Goal: Task Accomplishment & Management: Use online tool/utility

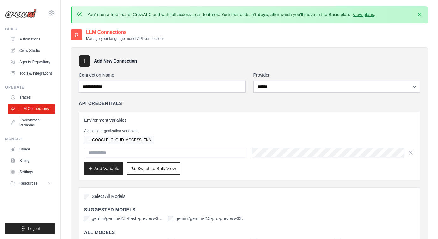
select select "******"
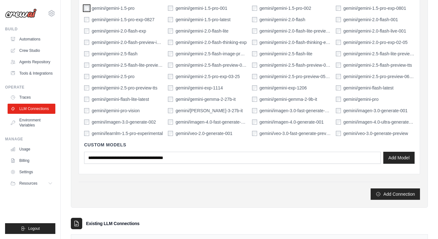
scroll to position [256, 0]
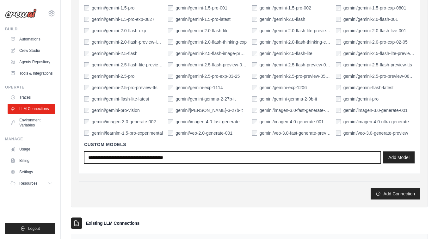
click at [220, 156] on input "text" at bounding box center [232, 157] width 297 height 12
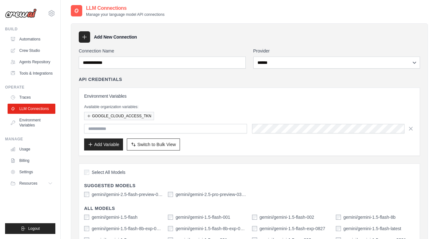
scroll to position [0, 0]
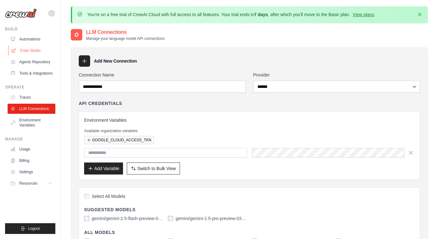
click at [32, 50] on link "Crew Studio" at bounding box center [32, 51] width 48 height 10
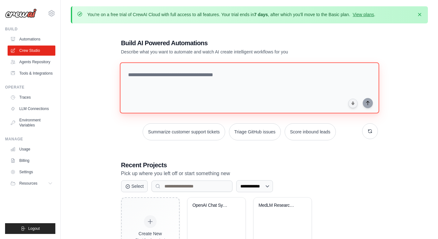
click at [139, 79] on textarea at bounding box center [249, 87] width 259 height 51
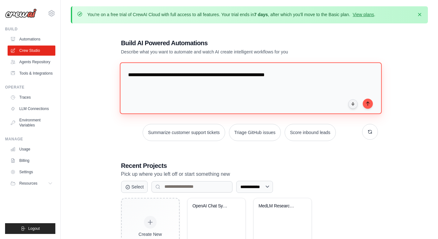
type textarea "**********"
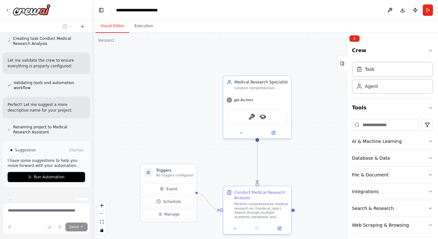
scroll to position [349, 0]
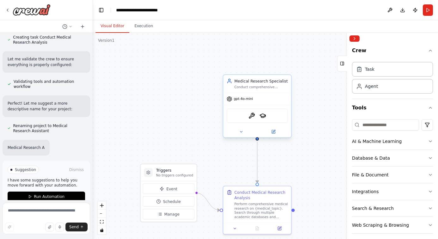
click at [248, 101] on span "gpt-4o-mini" at bounding box center [243, 99] width 19 height 4
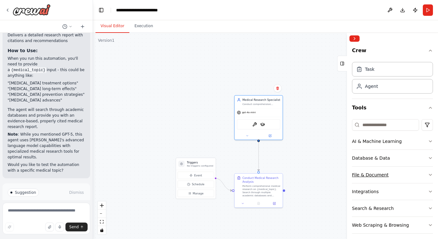
scroll to position [21, 0]
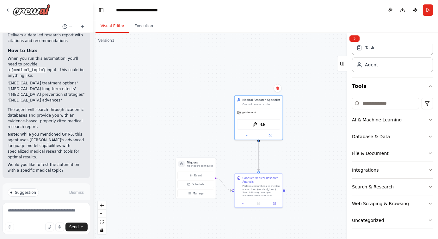
click at [53, 217] on span "Run Automation" at bounding box center [49, 219] width 31 height 5
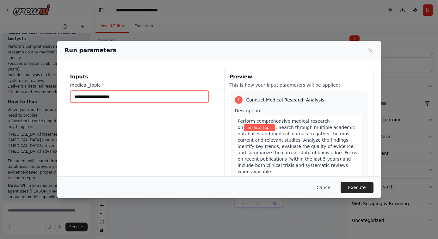
click at [120, 98] on input "medical_topic *" at bounding box center [139, 97] width 138 height 12
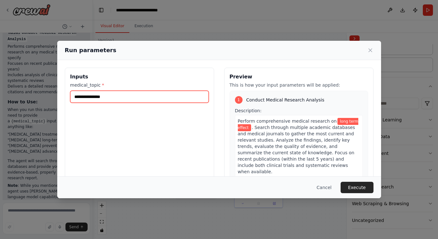
click at [139, 97] on input "**********" at bounding box center [139, 97] width 138 height 12
paste input "**********"
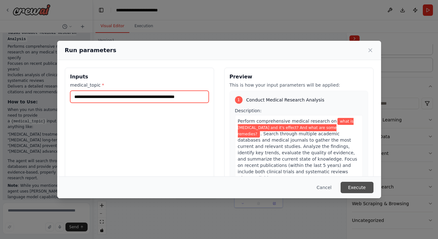
type input "**********"
click at [352, 188] on button "Execute" at bounding box center [356, 187] width 33 height 11
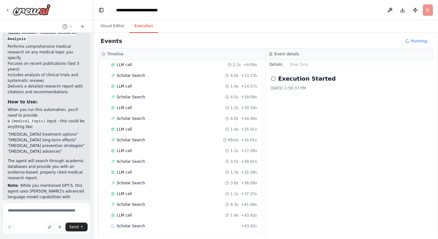
scroll to position [77, 0]
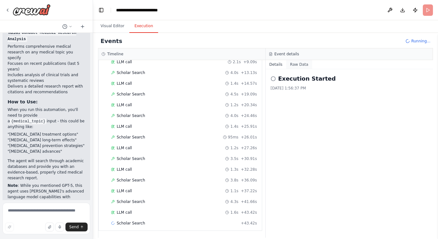
click at [305, 65] on button "Raw Data" at bounding box center [299, 64] width 26 height 9
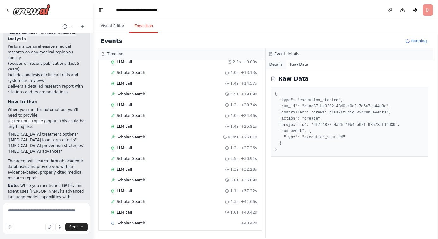
click at [279, 63] on button "Details" at bounding box center [276, 64] width 21 height 9
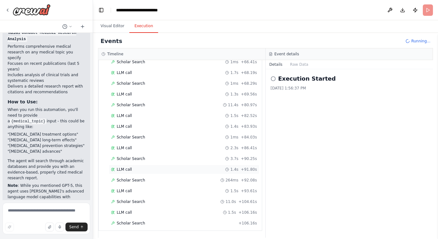
scroll to position [292, 0]
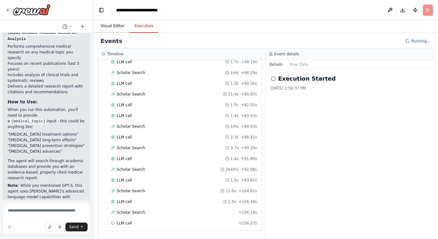
click at [110, 27] on button "Visual Editor" at bounding box center [112, 26] width 34 height 13
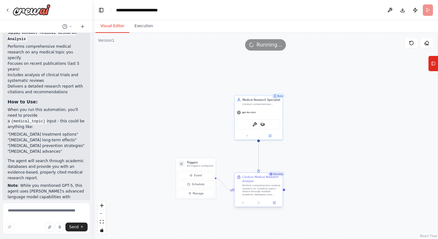
click at [258, 186] on div "Perform comprehensive medical research on {medical_topic}. Search through multi…" at bounding box center [261, 190] width 38 height 13
click at [274, 204] on icon at bounding box center [274, 202] width 3 height 3
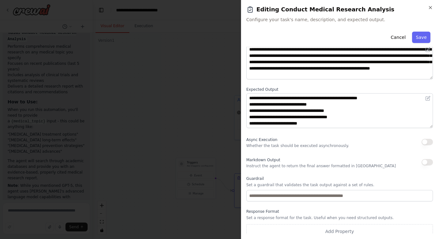
scroll to position [46, 0]
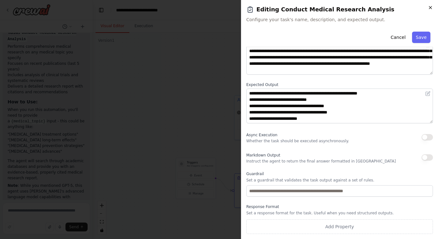
click at [429, 7] on icon "button" at bounding box center [430, 7] width 3 height 3
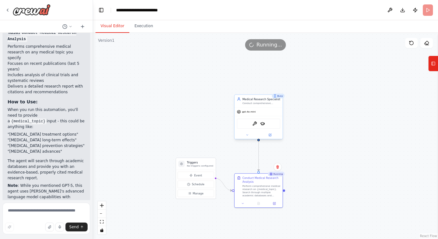
click at [262, 112] on div "gpt-4o-mini" at bounding box center [259, 111] width 48 height 9
click at [272, 135] on button at bounding box center [270, 135] width 22 height 5
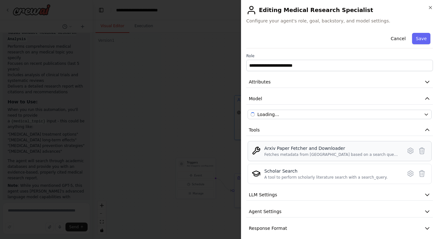
scroll to position [5, 0]
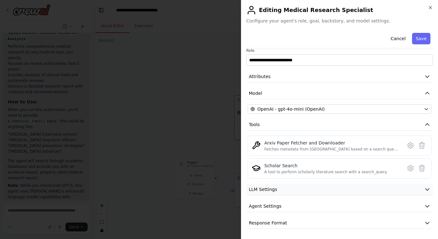
click at [353, 187] on button "LLM Settings" at bounding box center [339, 190] width 187 height 12
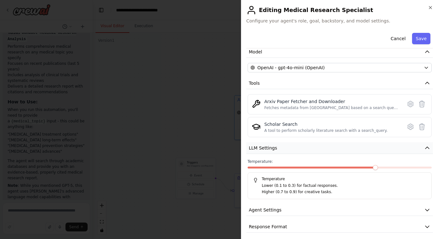
scroll to position [51, 0]
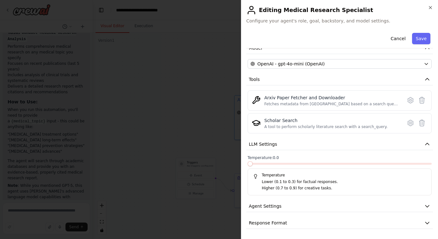
click at [253, 165] on span at bounding box center [250, 163] width 5 height 5
click at [426, 145] on icon "button" at bounding box center [427, 144] width 6 height 6
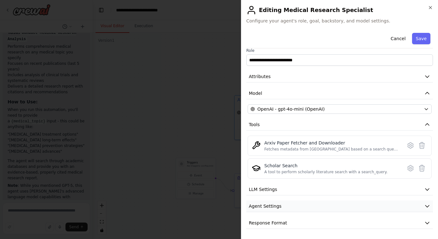
click at [422, 208] on button "Agent Settings" at bounding box center [339, 206] width 187 height 12
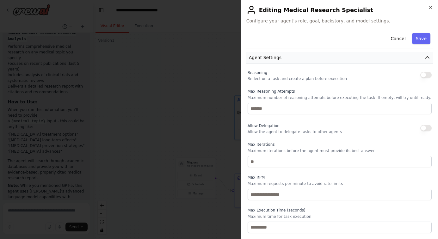
scroll to position [156, 0]
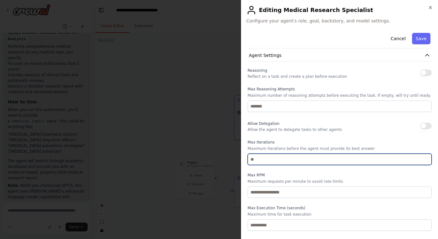
click at [254, 159] on input "number" at bounding box center [340, 159] width 184 height 11
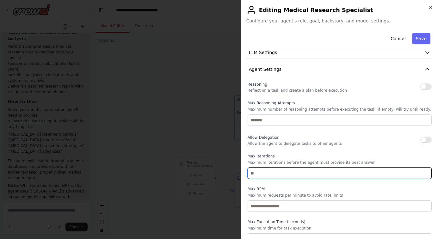
scroll to position [138, 0]
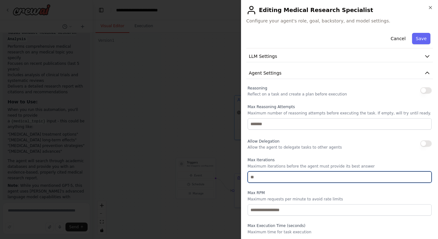
type input "*"
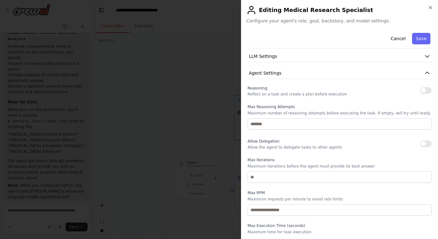
click at [427, 92] on button "button" at bounding box center [425, 90] width 11 height 6
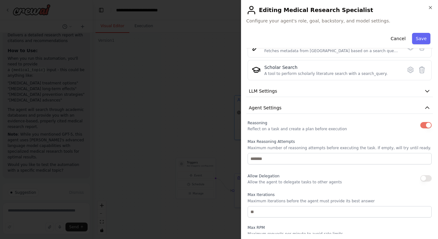
scroll to position [105, 0]
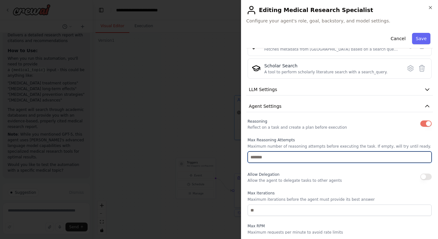
click at [329, 157] on input "number" at bounding box center [340, 156] width 184 height 11
type input "*"
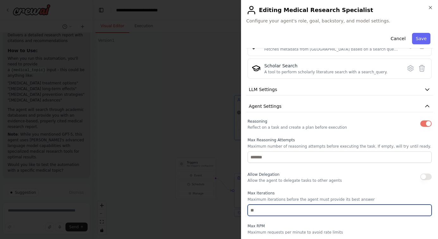
click at [256, 209] on input "*" at bounding box center [340, 210] width 184 height 11
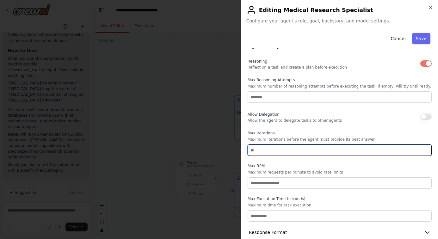
scroll to position [175, 0]
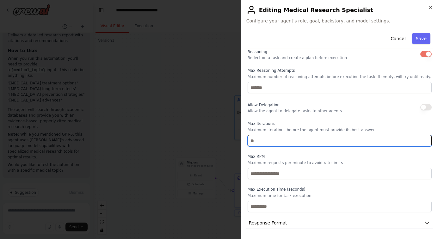
type input "**"
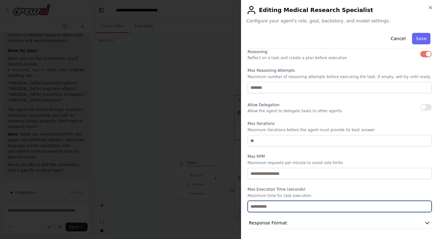
click at [254, 207] on input "number" at bounding box center [340, 206] width 184 height 11
type input "**"
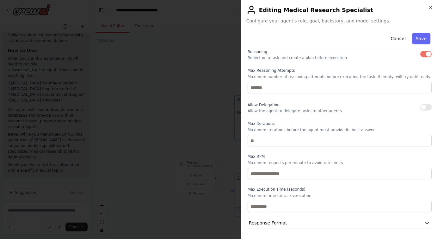
click at [335, 188] on label "Max Execution Time (seconds)" at bounding box center [340, 189] width 184 height 5
click at [422, 37] on button "Save" at bounding box center [421, 38] width 18 height 11
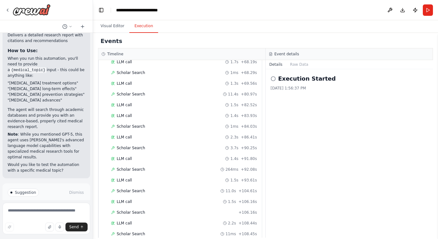
click at [148, 29] on button "Execution" at bounding box center [143, 26] width 29 height 13
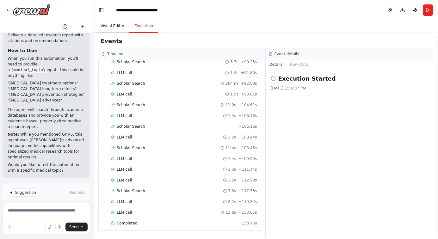
click at [114, 27] on button "Visual Editor" at bounding box center [112, 26] width 34 height 13
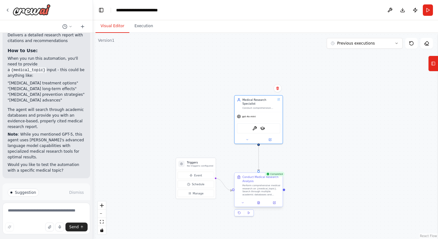
click at [259, 206] on div at bounding box center [259, 203] width 48 height 8
click at [259, 202] on icon at bounding box center [259, 201] width 1 height 1
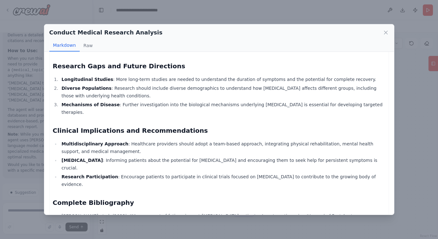
scroll to position [322, 0]
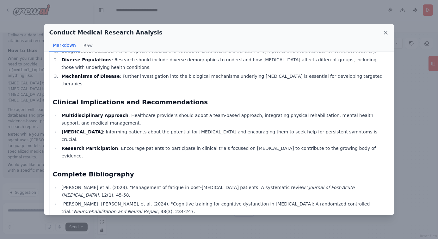
click at [386, 32] on icon at bounding box center [385, 32] width 3 height 3
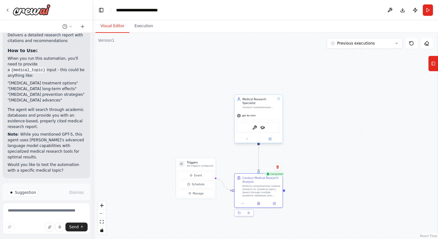
click at [249, 117] on span "gpt-4o-mini" at bounding box center [249, 115] width 14 height 3
click at [271, 140] on icon at bounding box center [270, 139] width 2 height 2
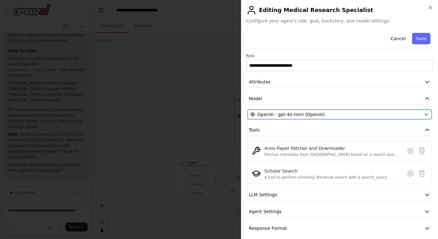
click at [358, 114] on div "OpenAI - gpt-4o-mini (OpenAI)" at bounding box center [335, 114] width 171 height 6
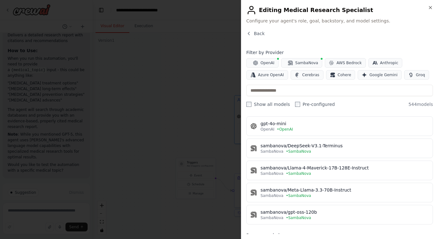
scroll to position [55, 0]
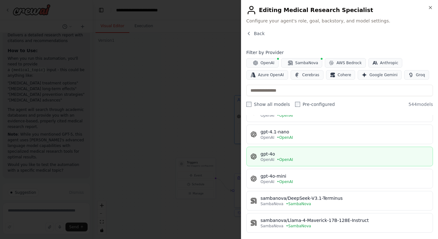
click at [342, 160] on div "OpenAI • OpenAI" at bounding box center [344, 159] width 168 height 5
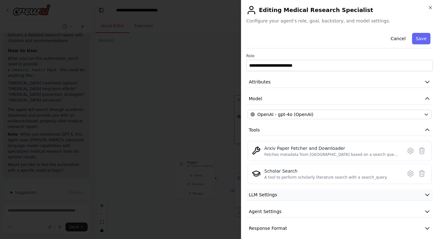
scroll to position [5, 0]
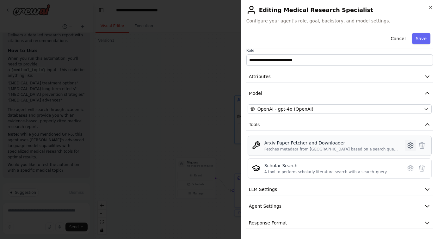
click at [410, 144] on icon at bounding box center [411, 146] width 8 height 8
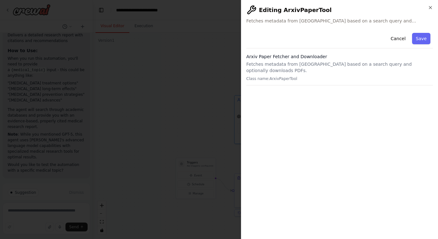
click at [287, 76] on p "Class name: ArxivPaperTool" at bounding box center [339, 78] width 187 height 5
click at [405, 39] on button "Cancel" at bounding box center [398, 38] width 22 height 11
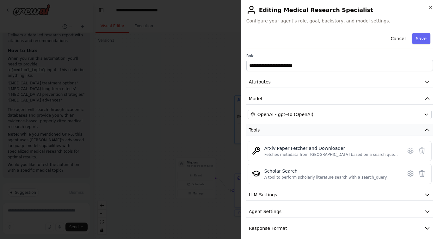
scroll to position [5, 0]
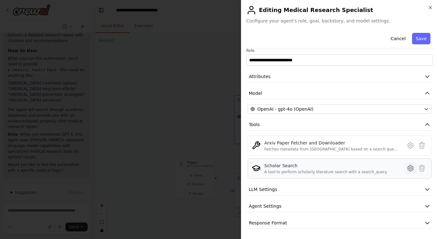
click at [409, 168] on icon at bounding box center [410, 168] width 2 height 2
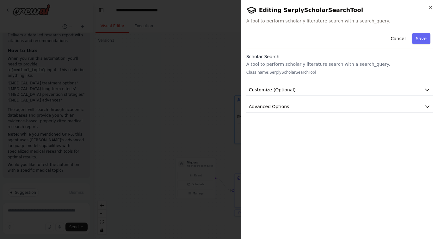
scroll to position [0, 0]
click at [426, 85] on button "Customize (Optional)" at bounding box center [339, 90] width 187 height 12
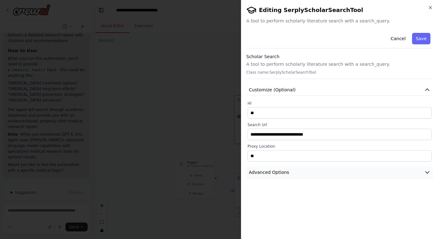
click at [426, 173] on icon "button" at bounding box center [427, 172] width 6 height 6
click at [427, 89] on icon "button" at bounding box center [427, 90] width 6 height 6
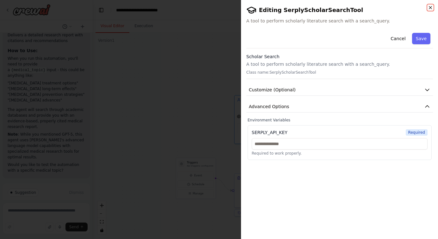
click at [430, 8] on icon "button" at bounding box center [430, 7] width 3 height 3
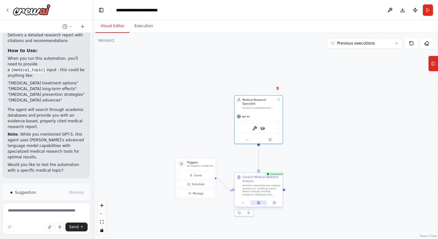
click at [259, 203] on icon at bounding box center [258, 203] width 1 height 0
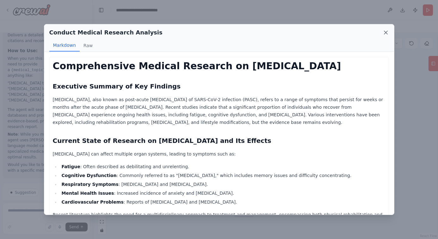
click at [385, 30] on icon at bounding box center [386, 32] width 6 height 6
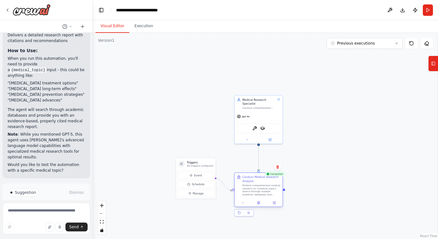
click at [275, 205] on div at bounding box center [259, 203] width 48 height 8
click at [274, 204] on icon at bounding box center [274, 202] width 3 height 3
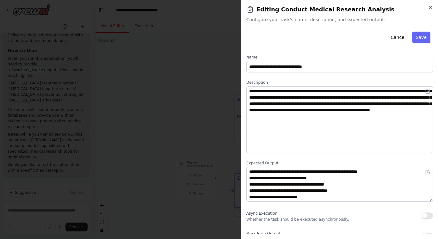
drag, startPoint x: 432, startPoint y: 119, endPoint x: 434, endPoint y: 151, distance: 32.6
click at [434, 151] on div "**********" at bounding box center [339, 119] width 197 height 239
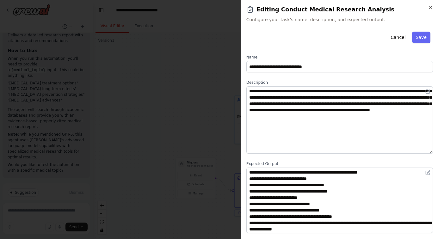
drag, startPoint x: 432, startPoint y: 200, endPoint x: 437, endPoint y: 231, distance: 31.8
click at [437, 231] on div "**********" at bounding box center [339, 119] width 197 height 239
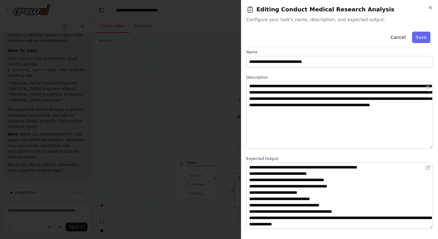
scroll to position [5, 0]
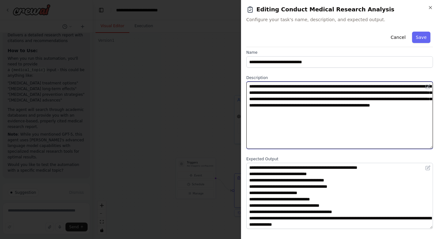
click at [377, 86] on textarea "**********" at bounding box center [339, 115] width 187 height 67
click at [410, 111] on textarea "**********" at bounding box center [339, 115] width 187 height 67
type textarea "**********"
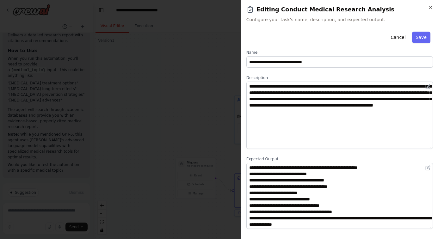
click at [281, 73] on div "**********" at bounding box center [339, 181] width 187 height 315
click at [431, 6] on icon "button" at bounding box center [430, 7] width 3 height 3
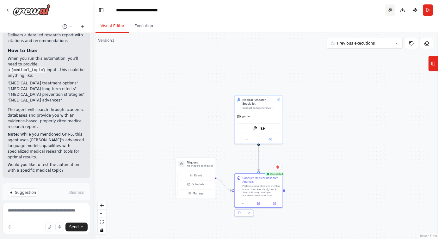
click at [390, 10] on button at bounding box center [390, 9] width 10 height 11
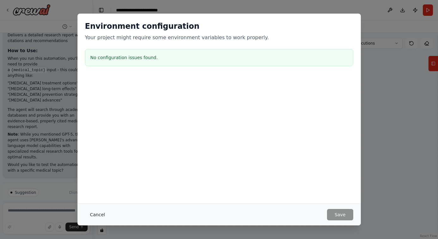
click at [95, 212] on button "Cancel" at bounding box center [97, 214] width 25 height 11
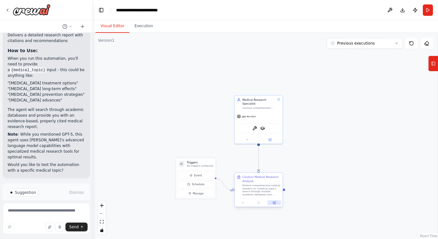
click at [274, 203] on icon at bounding box center [275, 202] width 2 height 2
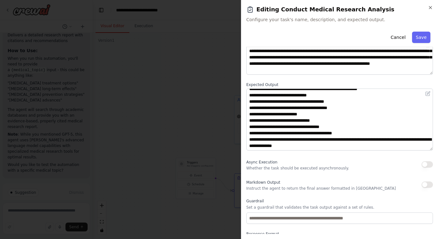
scroll to position [0, 0]
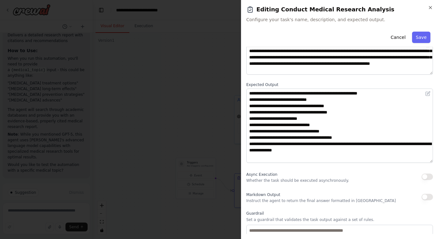
drag, startPoint x: 431, startPoint y: 122, endPoint x: 436, endPoint y: 162, distance: 39.8
click at [436, 162] on div "**********" at bounding box center [339, 119] width 197 height 239
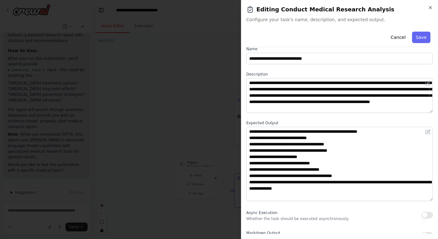
scroll to position [7, 0]
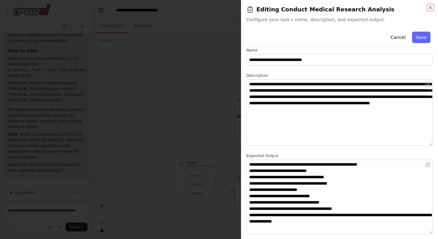
drag, startPoint x: 431, startPoint y: 113, endPoint x: 432, endPoint y: 145, distance: 32.0
click at [432, 145] on textarea "**********" at bounding box center [339, 112] width 187 height 66
click at [430, 7] on icon "button" at bounding box center [430, 7] width 5 height 5
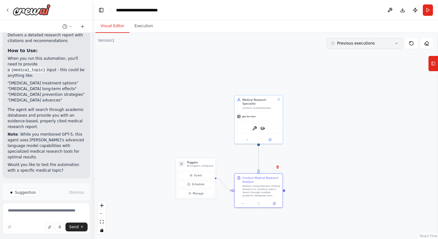
click at [399, 44] on button "Previous executions" at bounding box center [365, 43] width 76 height 11
click at [349, 54] on div "22m ago" at bounding box center [368, 54] width 63 height 5
click at [8, 10] on icon at bounding box center [7, 10] width 5 height 5
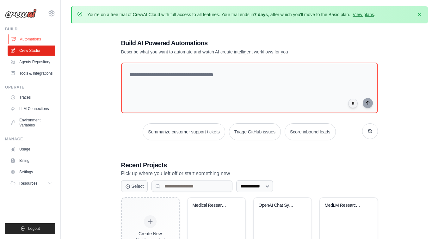
click at [33, 39] on link "Automations" at bounding box center [32, 39] width 48 height 10
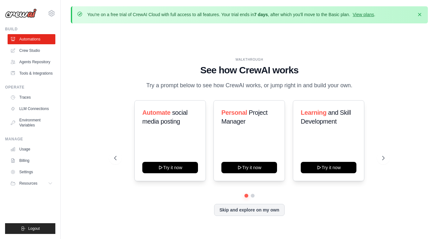
scroll to position [22, 0]
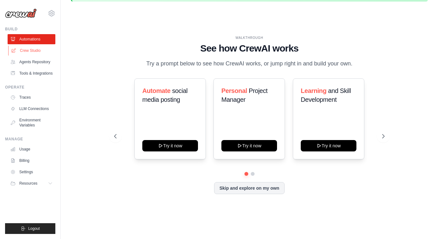
click at [24, 48] on link "Crew Studio" at bounding box center [32, 51] width 48 height 10
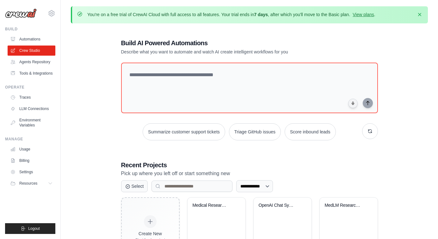
scroll to position [38, 0]
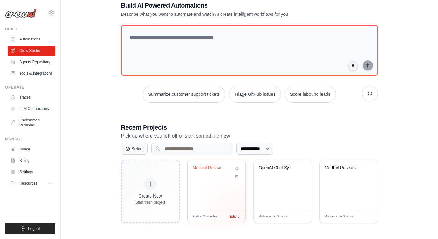
click at [239, 216] on div "Edit" at bounding box center [235, 216] width 11 height 5
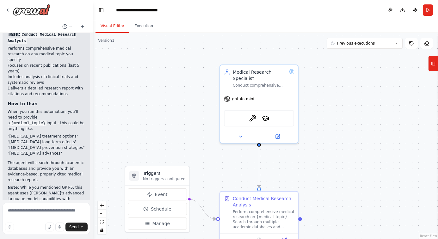
scroll to position [574, 0]
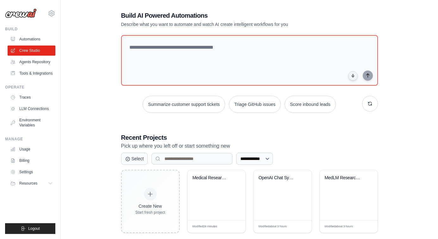
scroll to position [38, 0]
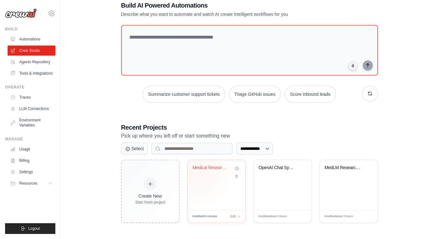
click at [196, 169] on div "Medical Research Assistant" at bounding box center [212, 168] width 38 height 6
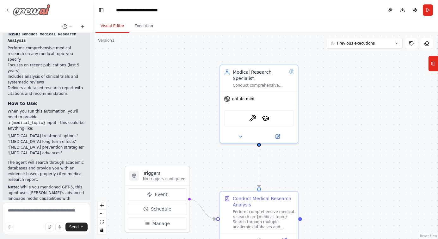
scroll to position [574, 0]
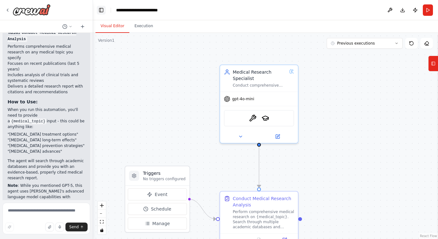
click at [101, 10] on button "Toggle Left Sidebar" at bounding box center [101, 10] width 9 height 9
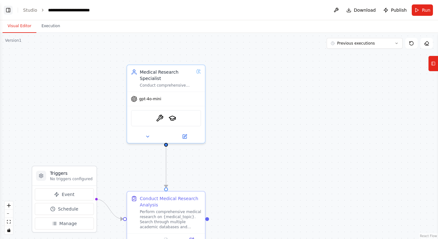
click at [8, 11] on button "Toggle Left Sidebar" at bounding box center [8, 10] width 9 height 9
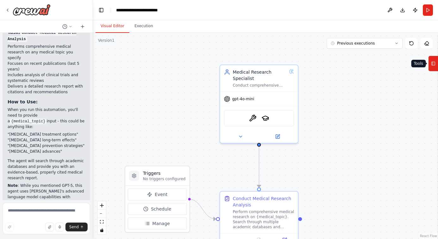
click at [432, 62] on rect at bounding box center [433, 63] width 3 height 3
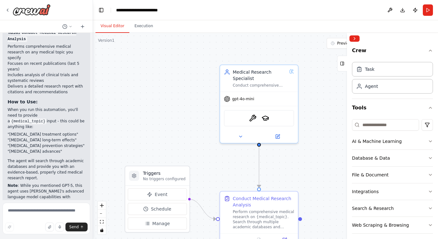
click at [311, 38] on div ".deletable-edge-delete-btn { width: 20px; height: 20px; border: 0px solid #ffff…" at bounding box center [265, 136] width 345 height 206
click at [246, 99] on span "gpt-4o-mini" at bounding box center [243, 97] width 22 height 5
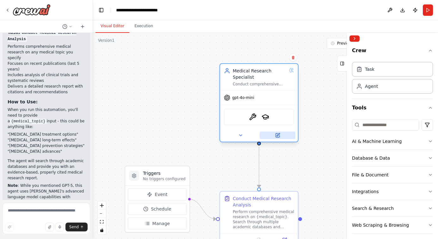
click at [279, 136] on icon at bounding box center [278, 135] width 4 height 4
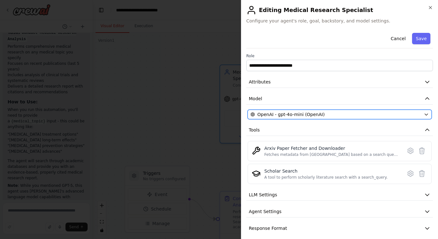
click at [324, 116] on div "OpenAI - gpt-4o-mini (OpenAI)" at bounding box center [335, 114] width 171 height 6
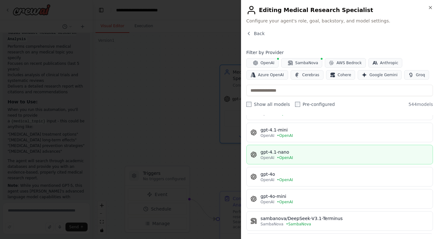
scroll to position [39, 0]
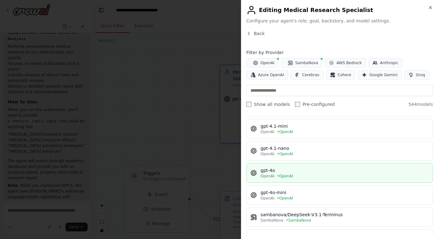
click at [304, 172] on div "gpt-4o" at bounding box center [344, 170] width 168 height 6
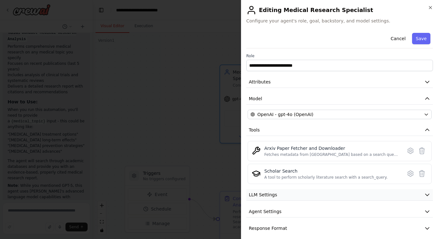
scroll to position [5, 0]
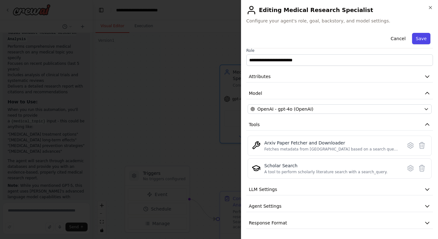
click at [420, 38] on button "Save" at bounding box center [421, 38] width 18 height 11
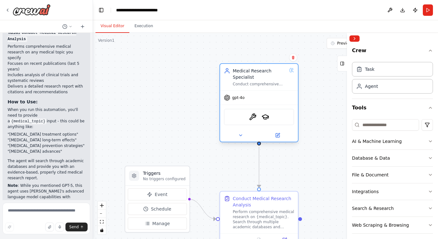
click at [255, 100] on div "gpt-4o" at bounding box center [259, 98] width 78 height 14
click at [238, 98] on span "gpt-4o" at bounding box center [238, 97] width 12 height 5
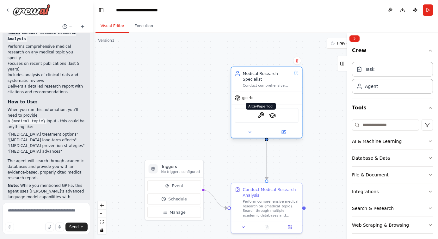
click at [260, 116] on img at bounding box center [260, 115] width 7 height 7
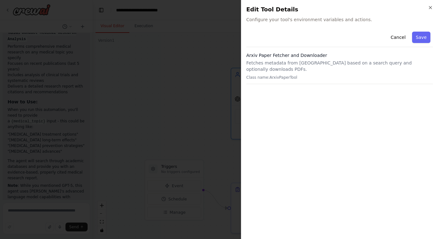
click at [252, 55] on h3 "Arxiv Paper Fetcher and Downloader" at bounding box center [339, 55] width 187 height 6
copy h3 "Arxiv"
click at [430, 4] on div "Close Edit Tool Details Configure your tool's environment variables and actions…" at bounding box center [339, 119] width 197 height 239
click at [431, 9] on icon "button" at bounding box center [430, 7] width 5 height 5
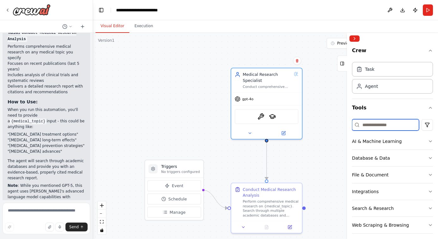
click at [368, 125] on input at bounding box center [385, 124] width 67 height 11
paste input "*****"
type input "*****"
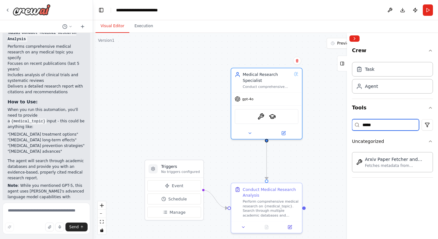
click at [378, 126] on input "*****" at bounding box center [385, 124] width 67 height 11
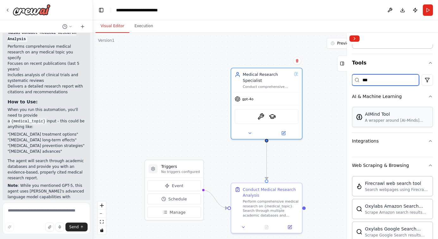
scroll to position [102, 0]
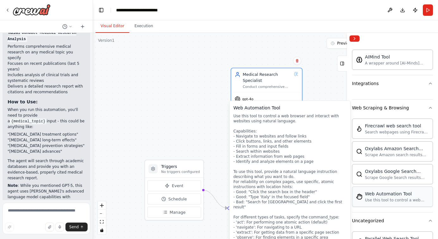
type input "***"
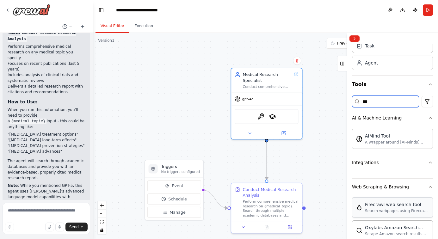
scroll to position [8, 0]
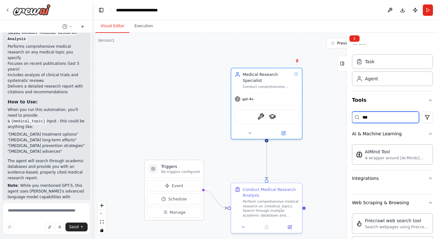
click at [369, 118] on input "***" at bounding box center [385, 117] width 67 height 11
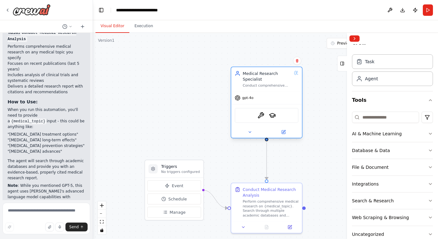
click at [255, 82] on div "Medical Research Specialist Conduct comprehensive medical research on {medical_…" at bounding box center [267, 78] width 49 height 17
click at [283, 132] on icon at bounding box center [284, 131] width 3 height 3
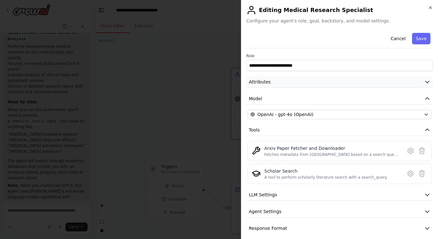
click at [306, 82] on button "Attributes" at bounding box center [339, 82] width 187 height 12
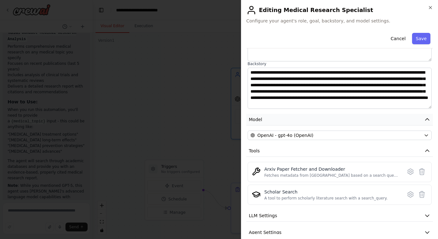
scroll to position [105, 0]
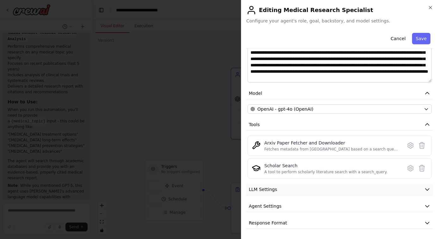
click at [339, 188] on button "LLM Settings" at bounding box center [339, 190] width 187 height 12
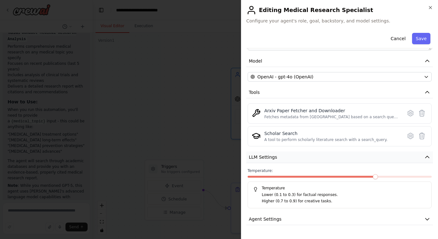
scroll to position [150, 0]
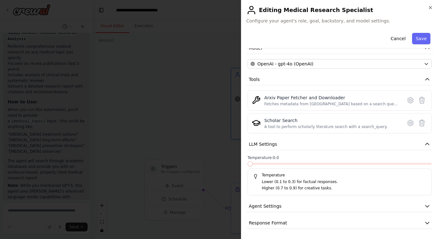
click at [253, 166] on span at bounding box center [250, 163] width 5 height 5
click at [374, 207] on button "Agent Settings" at bounding box center [339, 206] width 187 height 12
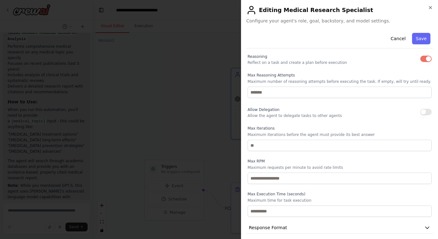
scroll to position [320, 0]
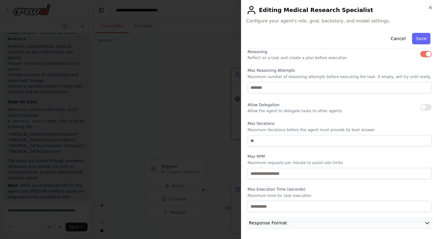
click at [374, 223] on button "Response Format" at bounding box center [339, 223] width 187 height 12
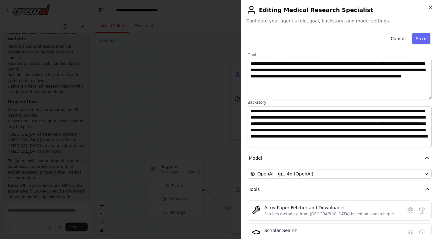
scroll to position [41, 0]
click at [421, 39] on button "Save" at bounding box center [421, 38] width 18 height 11
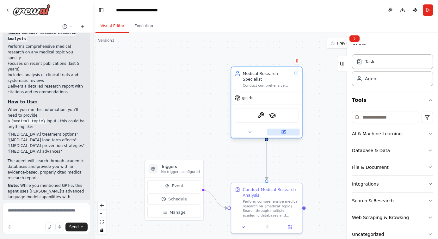
click at [284, 132] on icon at bounding box center [284, 131] width 3 height 3
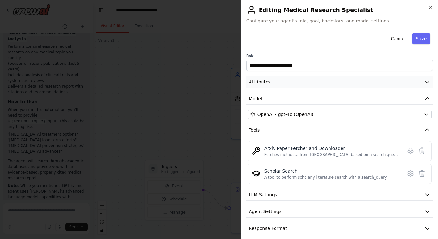
click at [427, 83] on icon "button" at bounding box center [427, 82] width 4 height 2
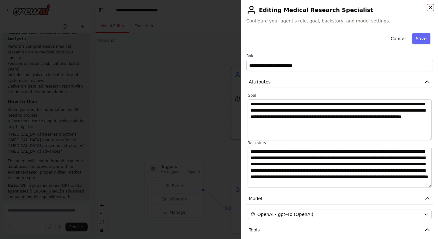
click at [430, 7] on icon "button" at bounding box center [430, 7] width 3 height 3
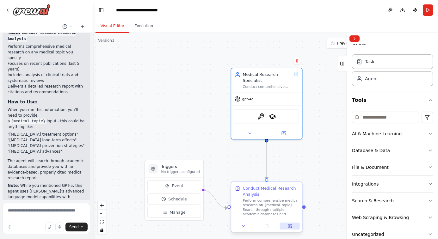
click at [291, 225] on icon at bounding box center [290, 225] width 3 height 3
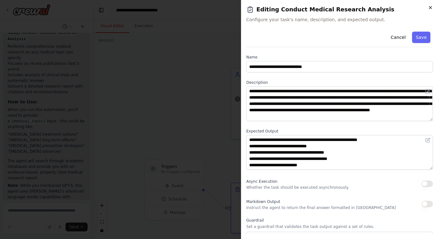
click at [430, 9] on icon "button" at bounding box center [430, 7] width 5 height 5
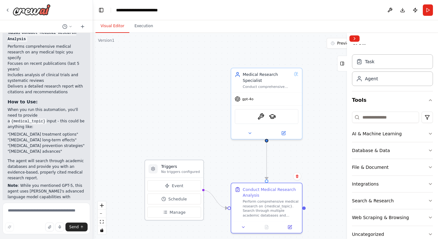
click at [199, 168] on div "Triggers No triggers configured" at bounding box center [174, 168] width 58 height 17
click at [200, 178] on div "Event Schedule Manage" at bounding box center [174, 199] width 58 height 42
click at [243, 226] on icon at bounding box center [243, 225] width 2 height 1
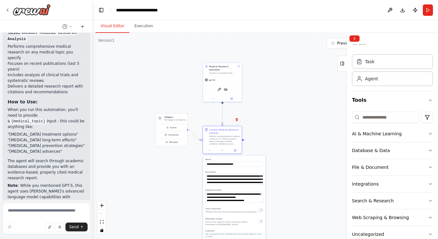
drag, startPoint x: 216, startPoint y: 152, endPoint x: 159, endPoint y: 86, distance: 87.0
click at [159, 86] on div ".deletable-edge-delete-btn { width: 20px; height: 20px; border: 0px solid #ffff…" at bounding box center [265, 136] width 345 height 206
click at [210, 151] on button at bounding box center [209, 150] width 11 height 4
